Goal: Information Seeking & Learning: Find specific fact

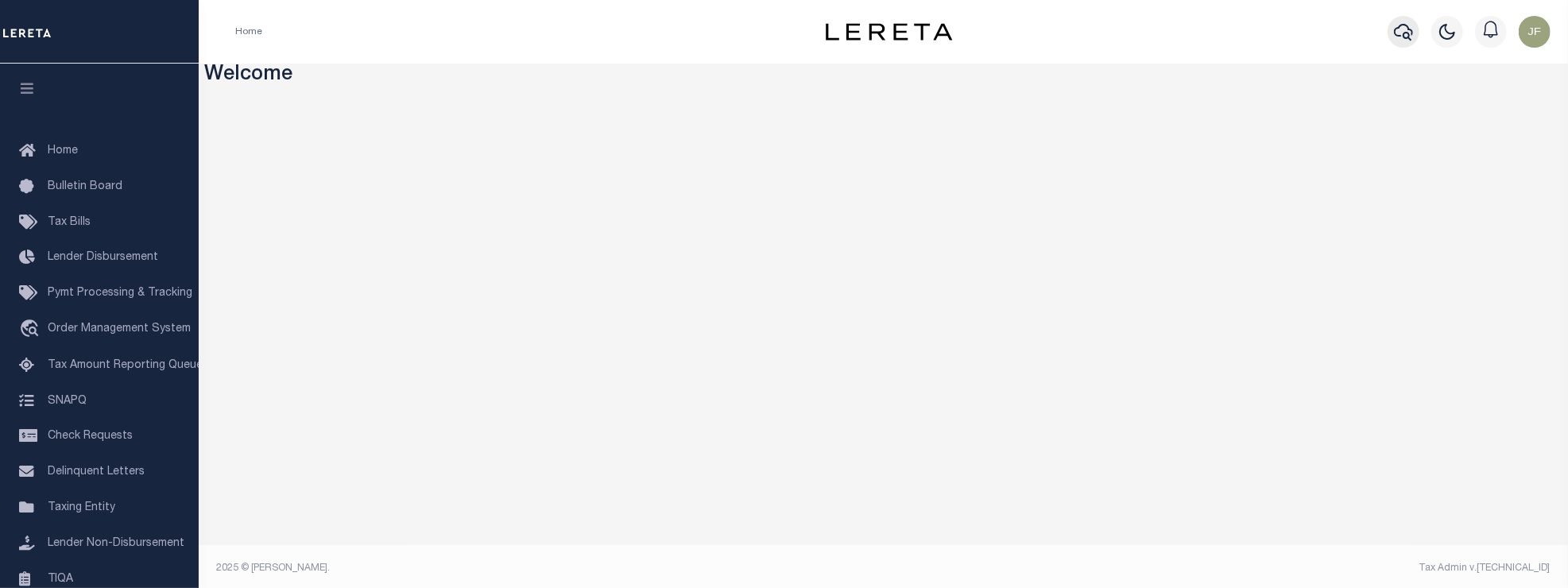
click at [1406, 33] on icon "button" at bounding box center [1403, 32] width 19 height 16
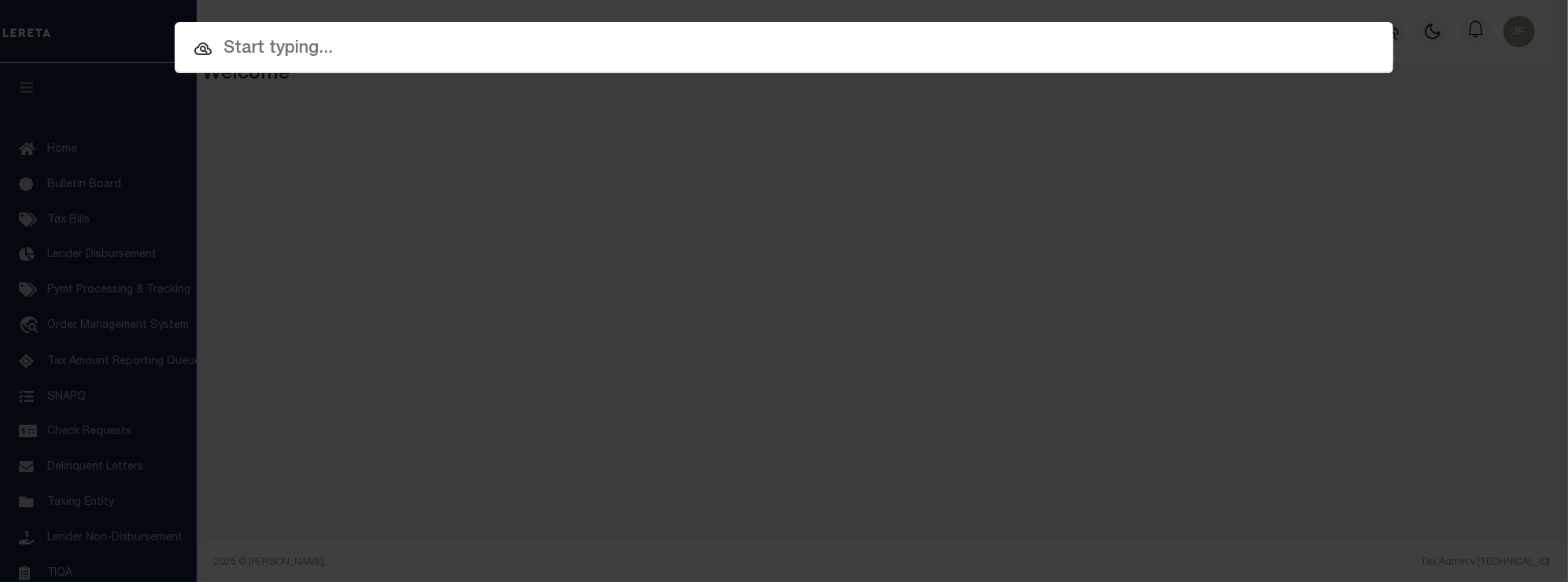
paste input "175000331​"
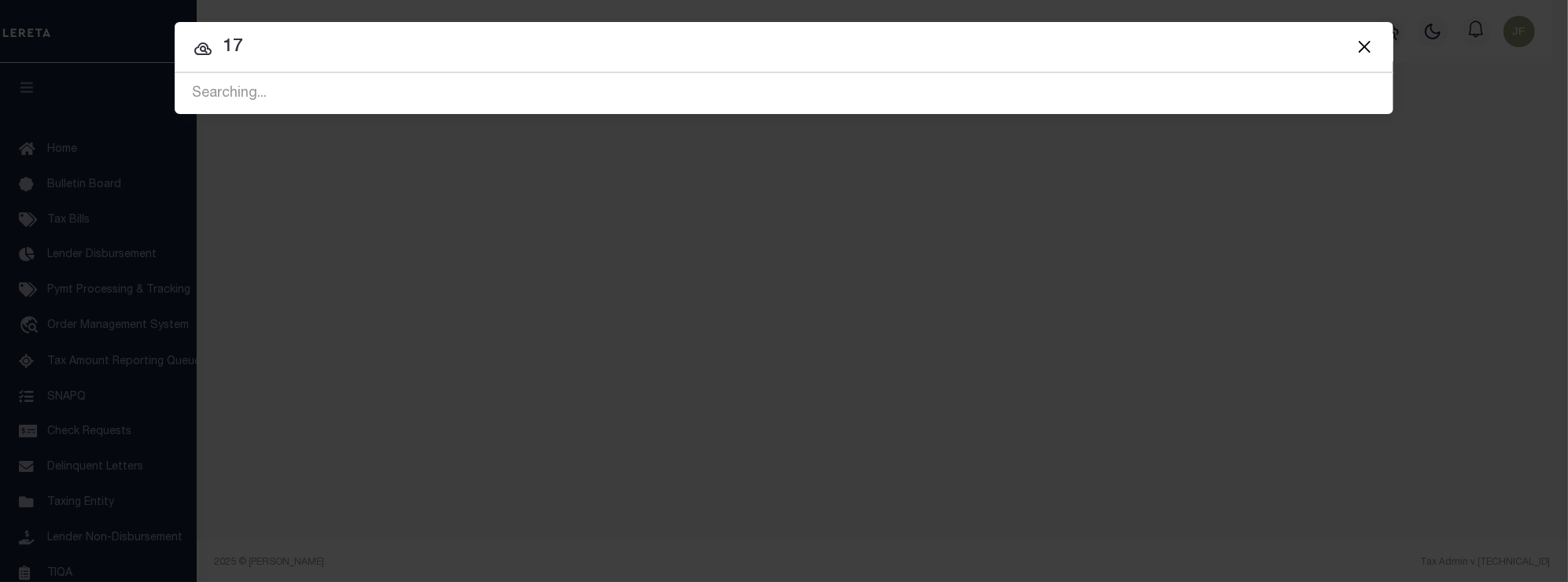
type input "1"
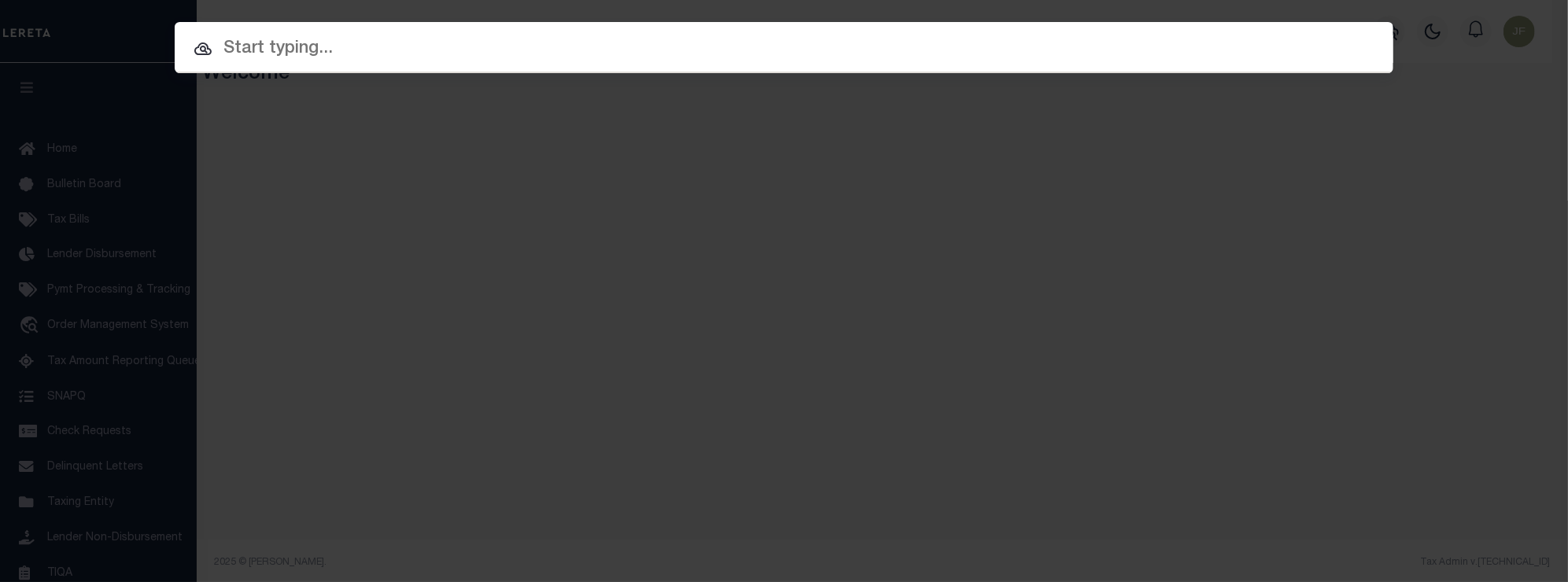
click at [463, 55] on input "text" at bounding box center [784, 49] width 1219 height 28
paste input "​A0627185"
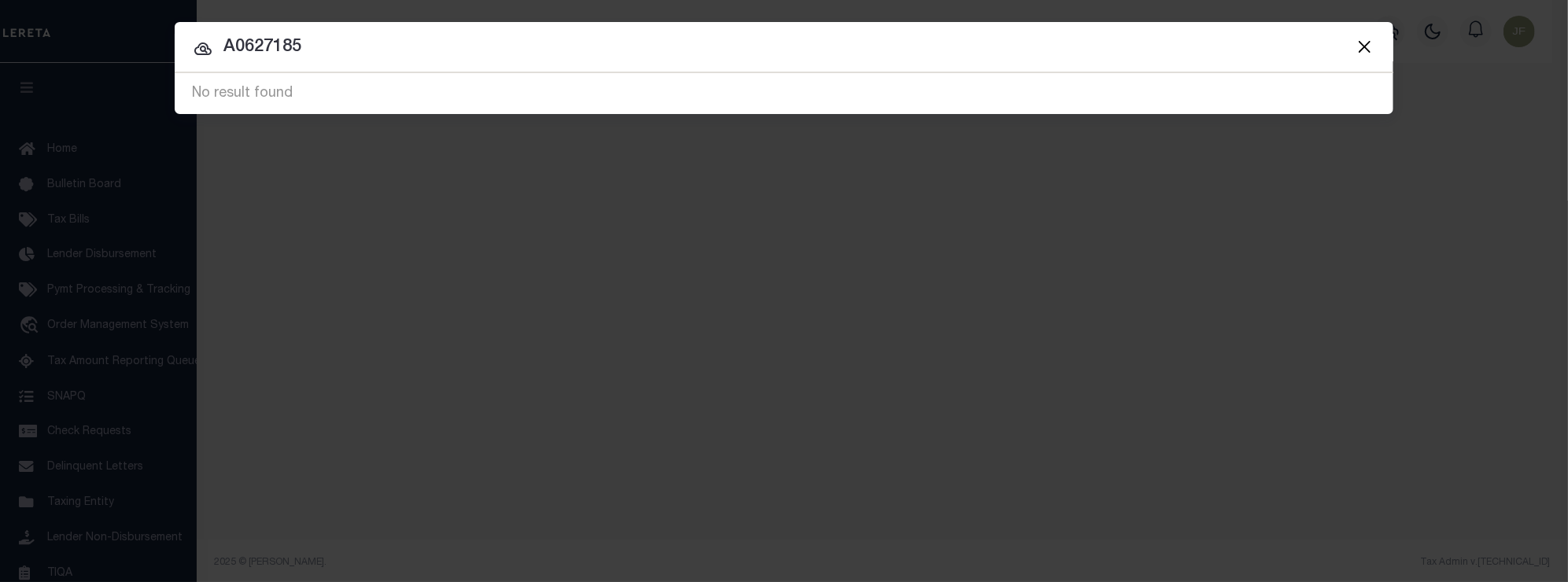
click at [1369, 45] on button "Close" at bounding box center [1364, 46] width 20 height 20
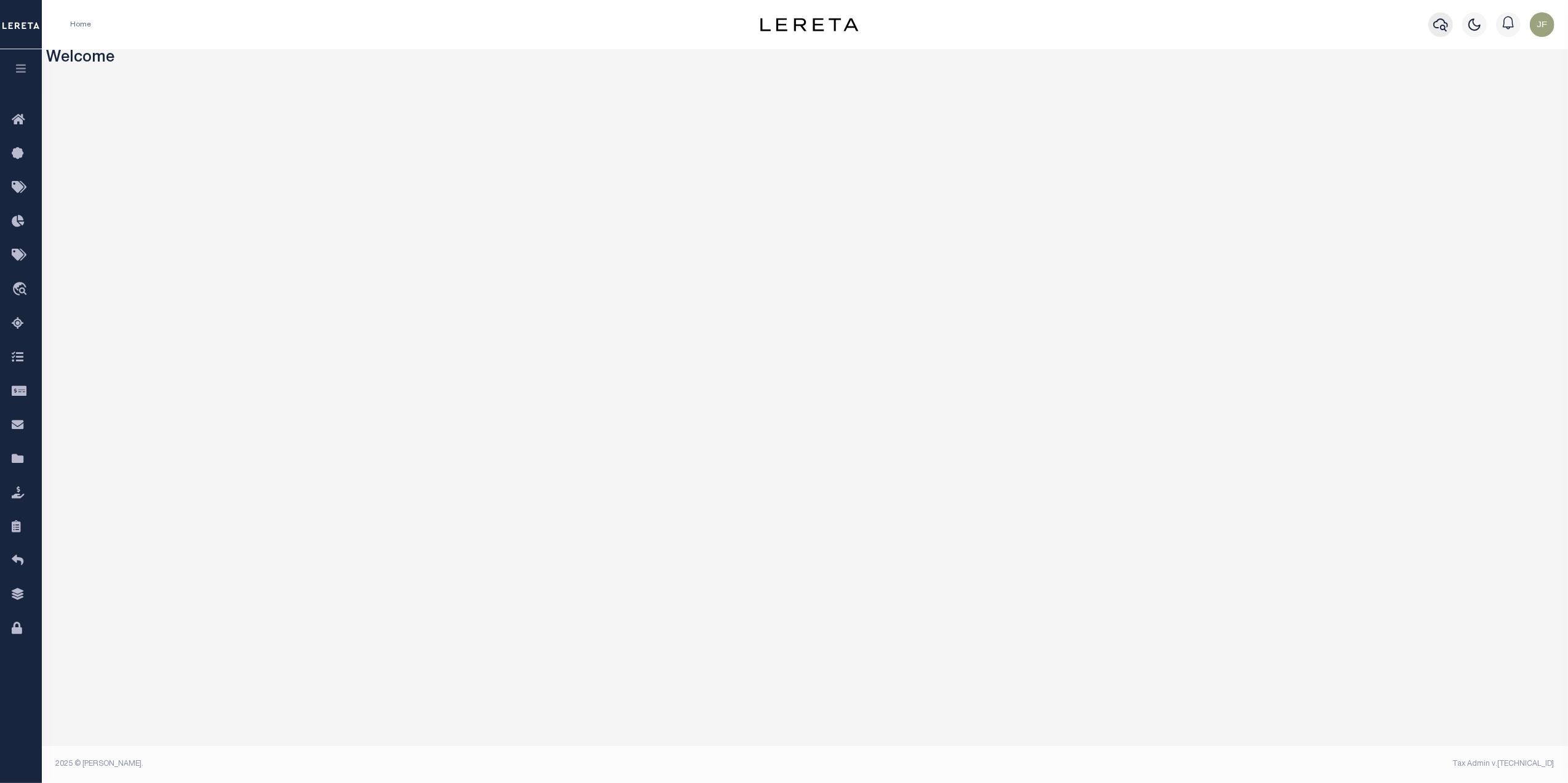
click at [1213, 26] on icon "button" at bounding box center [1440, 24] width 15 height 15
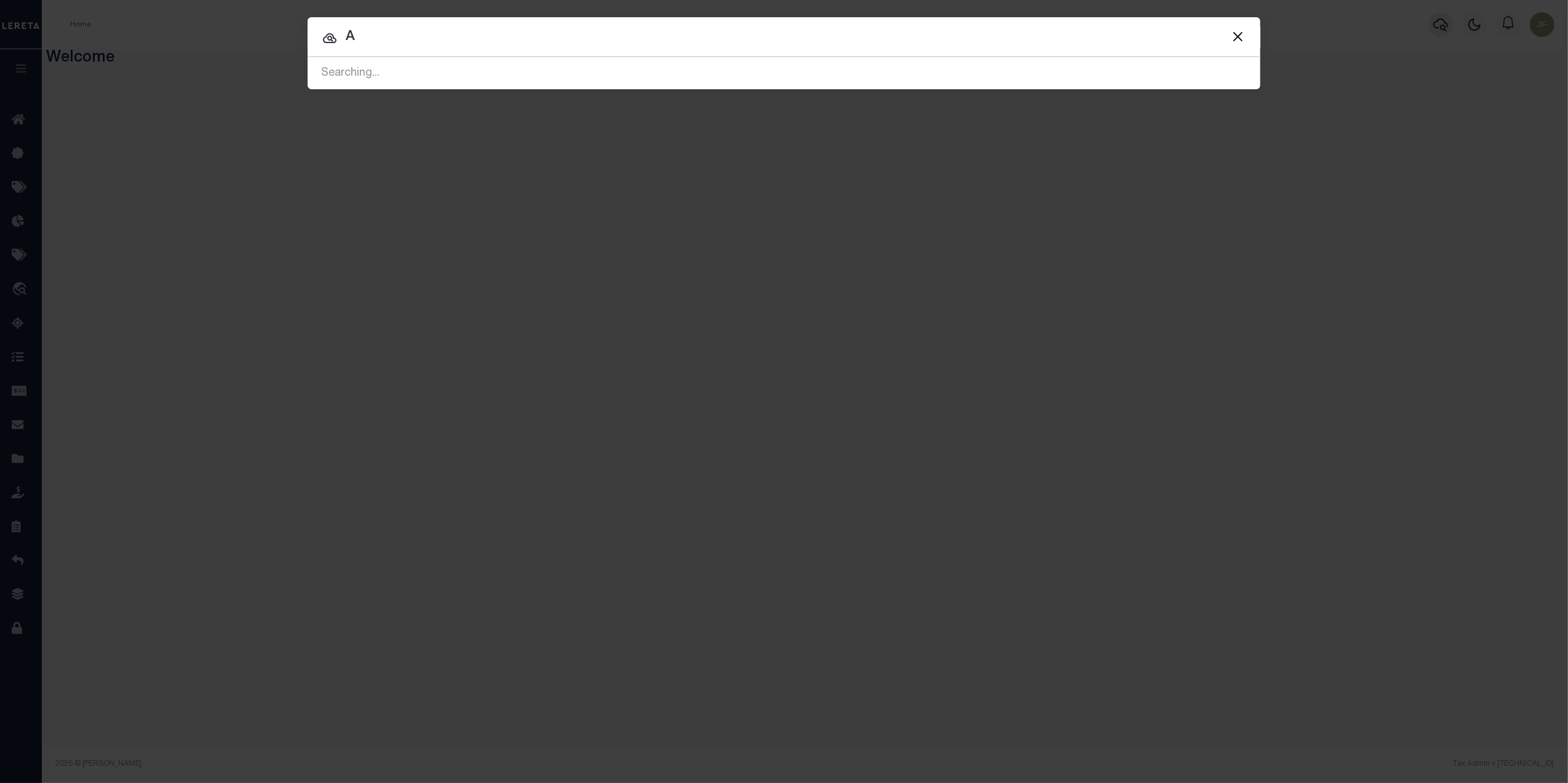
type input "​"
type input "1"
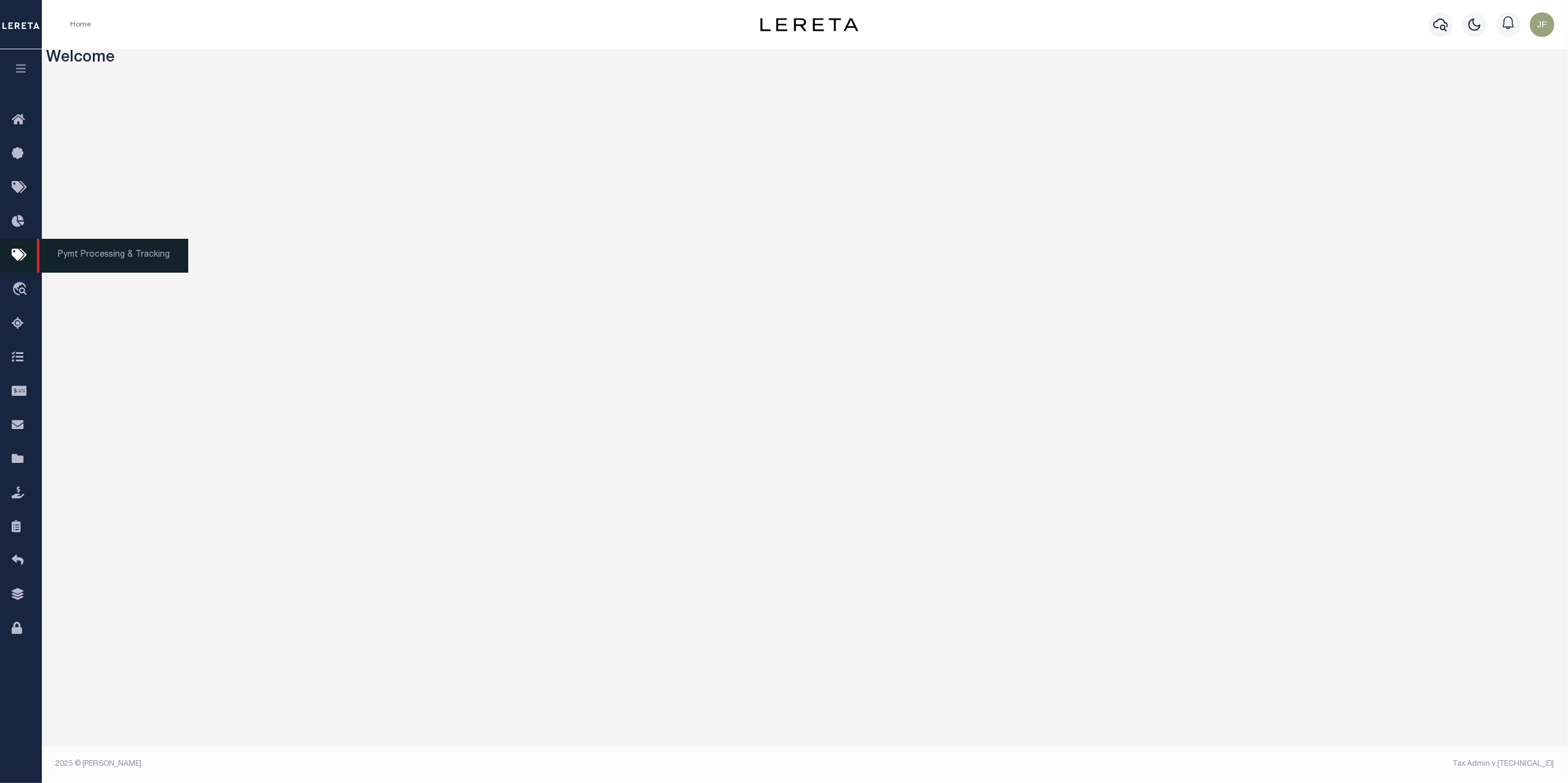
click at [30, 259] on link "Pymt Processing & Tracking" at bounding box center [21, 255] width 42 height 34
click at [17, 254] on icon at bounding box center [21, 255] width 20 height 15
